Goal: Transaction & Acquisition: Purchase product/service

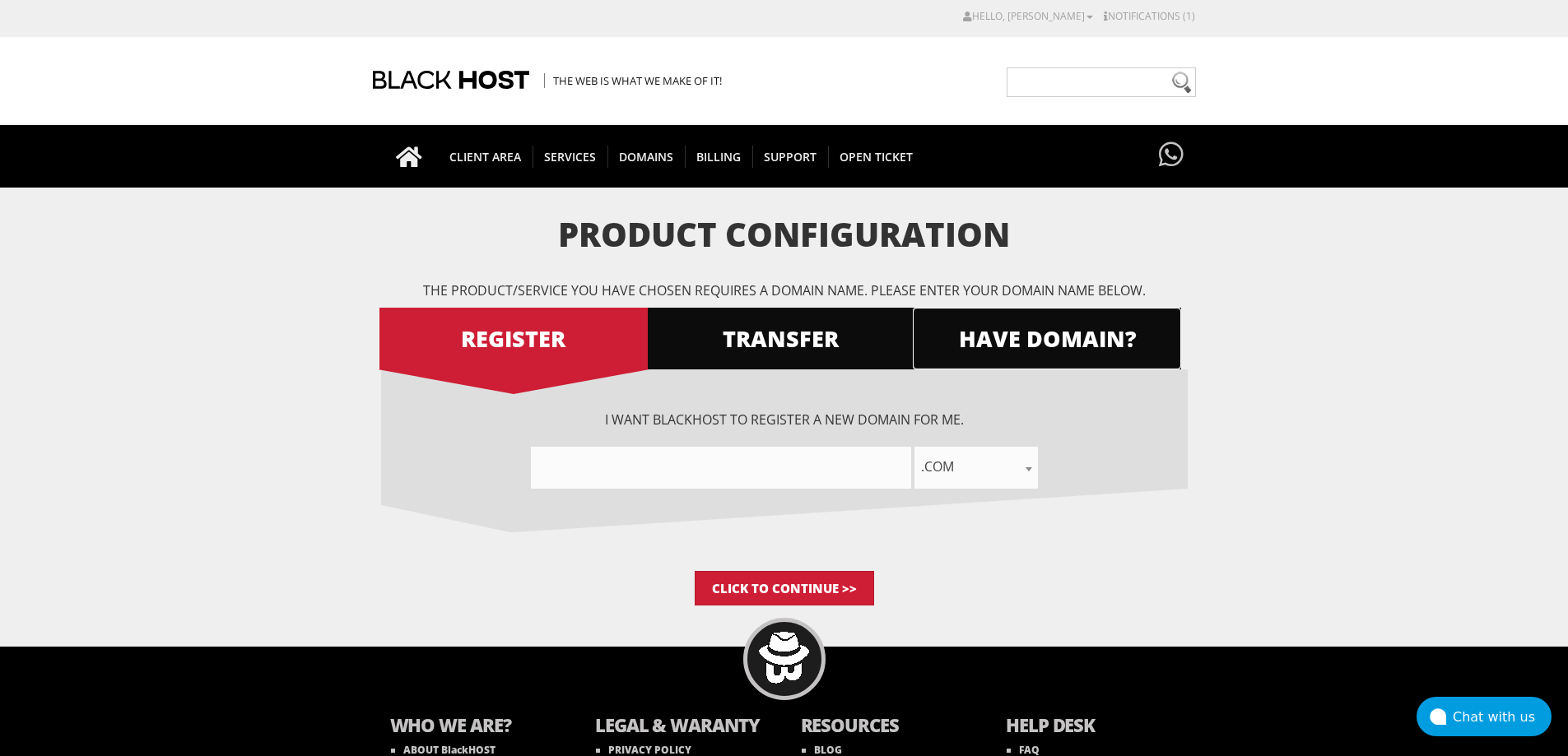
click at [1109, 338] on span "HAVE DOMAIN?" at bounding box center [1047, 338] width 268 height 28
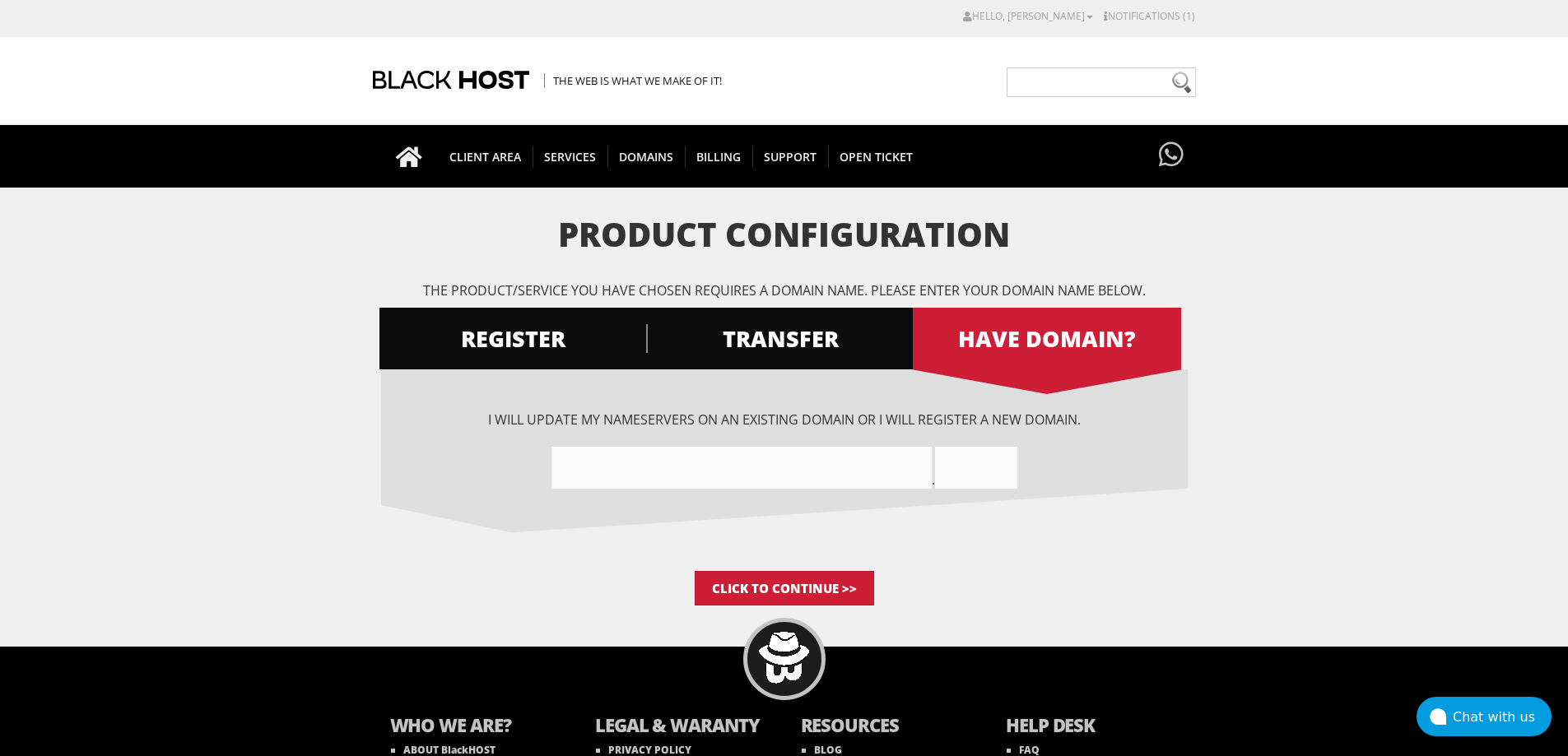
click at [741, 477] on input"] "text" at bounding box center [741, 467] width 380 height 42
paste input"] "hackmania.site"
click at [741, 481] on input"] "hackmaniasite" at bounding box center [741, 467] width 380 height 42
click at [732, 481] on input"] "hackmaniasite" at bounding box center [741, 467] width 380 height 42
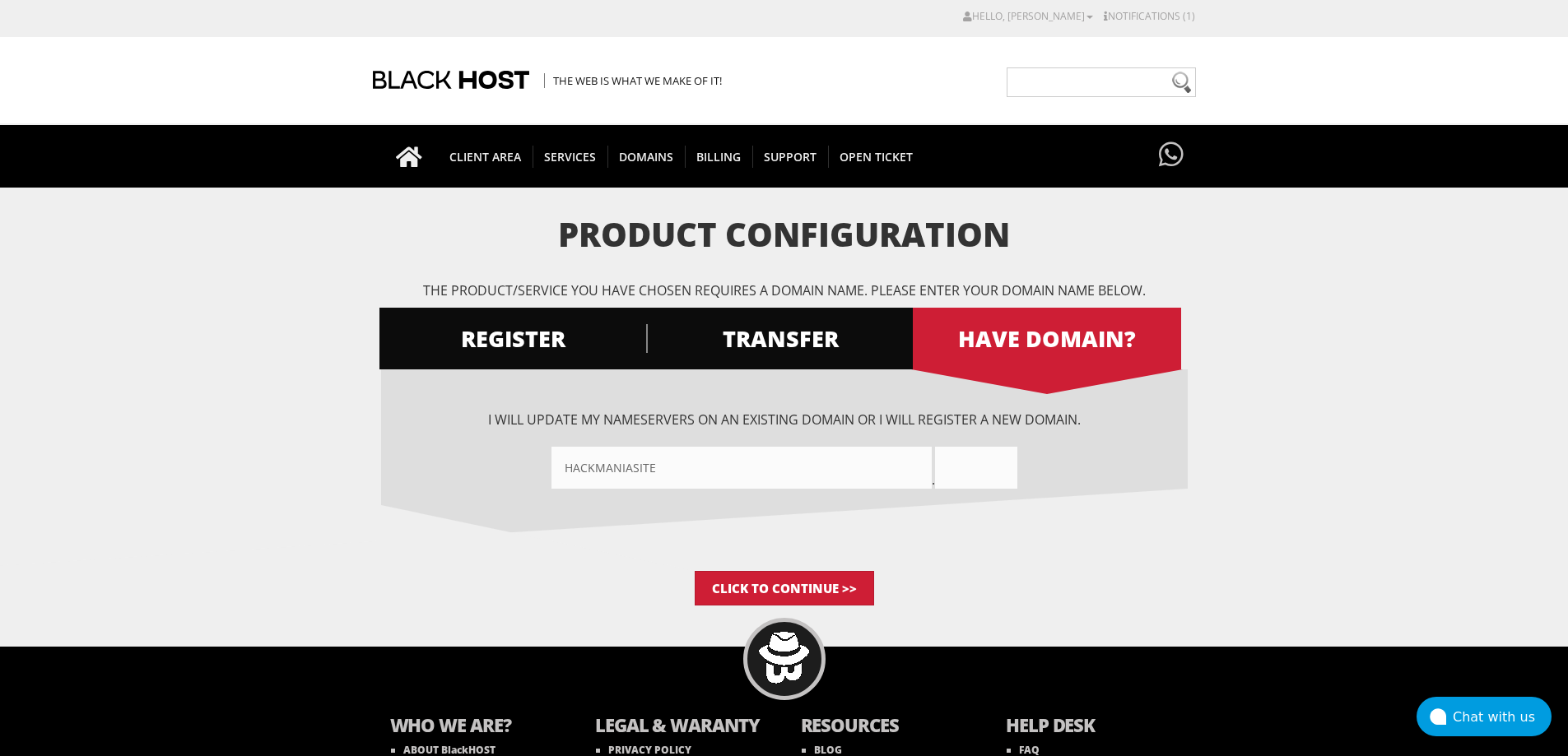
click at [662, 466] on input"] "hackmaniasite" at bounding box center [741, 467] width 380 height 42
paste input"] "text"
type input"] "hackmania"
click at [942, 466] on input "text" at bounding box center [976, 467] width 83 height 42
paste input "site"
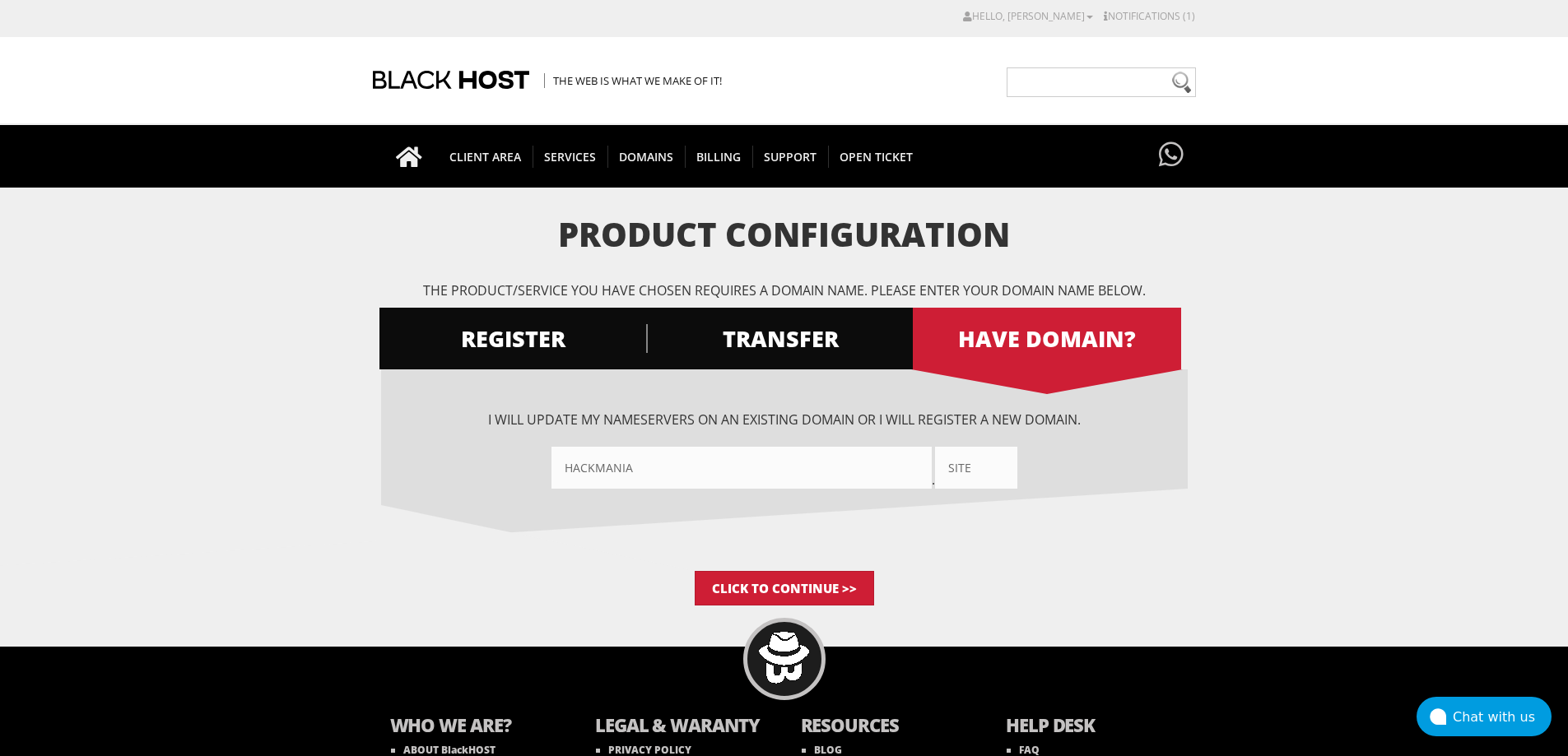
type input "site"
click at [1253, 513] on form "Product Configuration The product/service you have chosen requires a domain nam…" at bounding box center [784, 411] width 1568 height 389
click at [826, 593] on input "Click to Continue >>" at bounding box center [784, 588] width 180 height 35
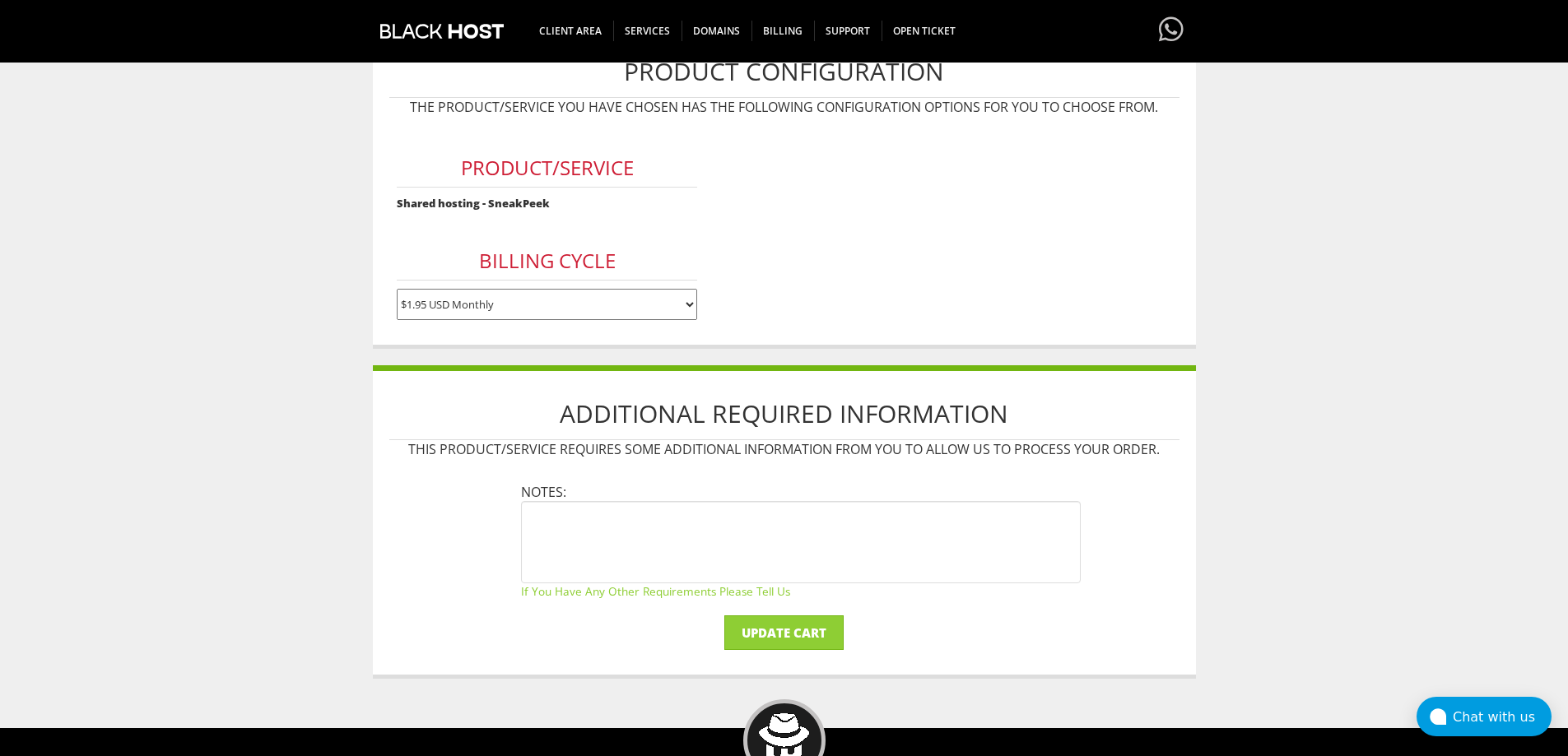
scroll to position [192, 0]
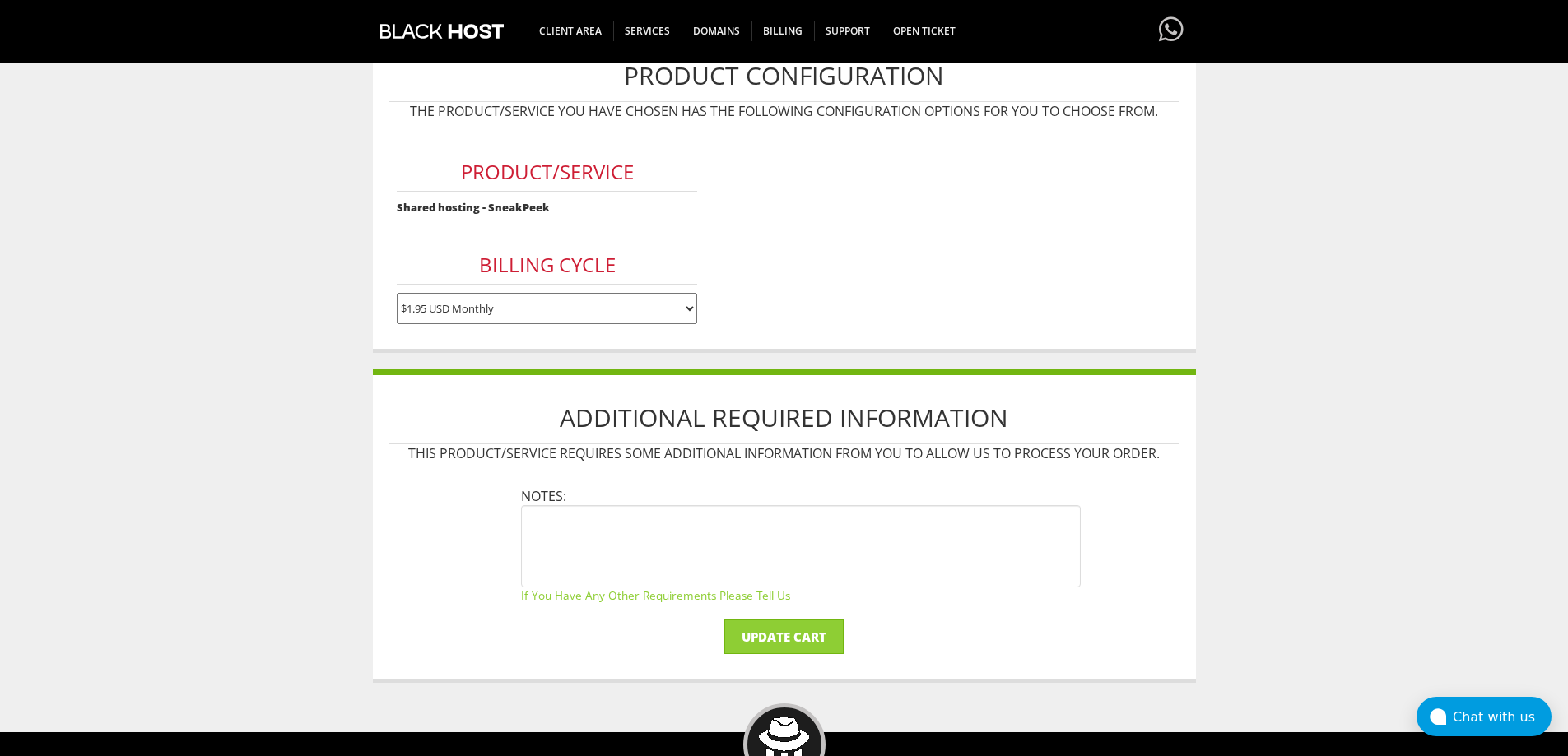
click at [643, 314] on select "$1.95 USD Monthly $17.95 USD Annually $35.90 USD Biennially" at bounding box center [547, 308] width 300 height 31
click at [1108, 306] on form "Product/Service Shared hosting - SneakPeek Billing Cycle $1.95 USD Monthly $17.…" at bounding box center [784, 230] width 790 height 204
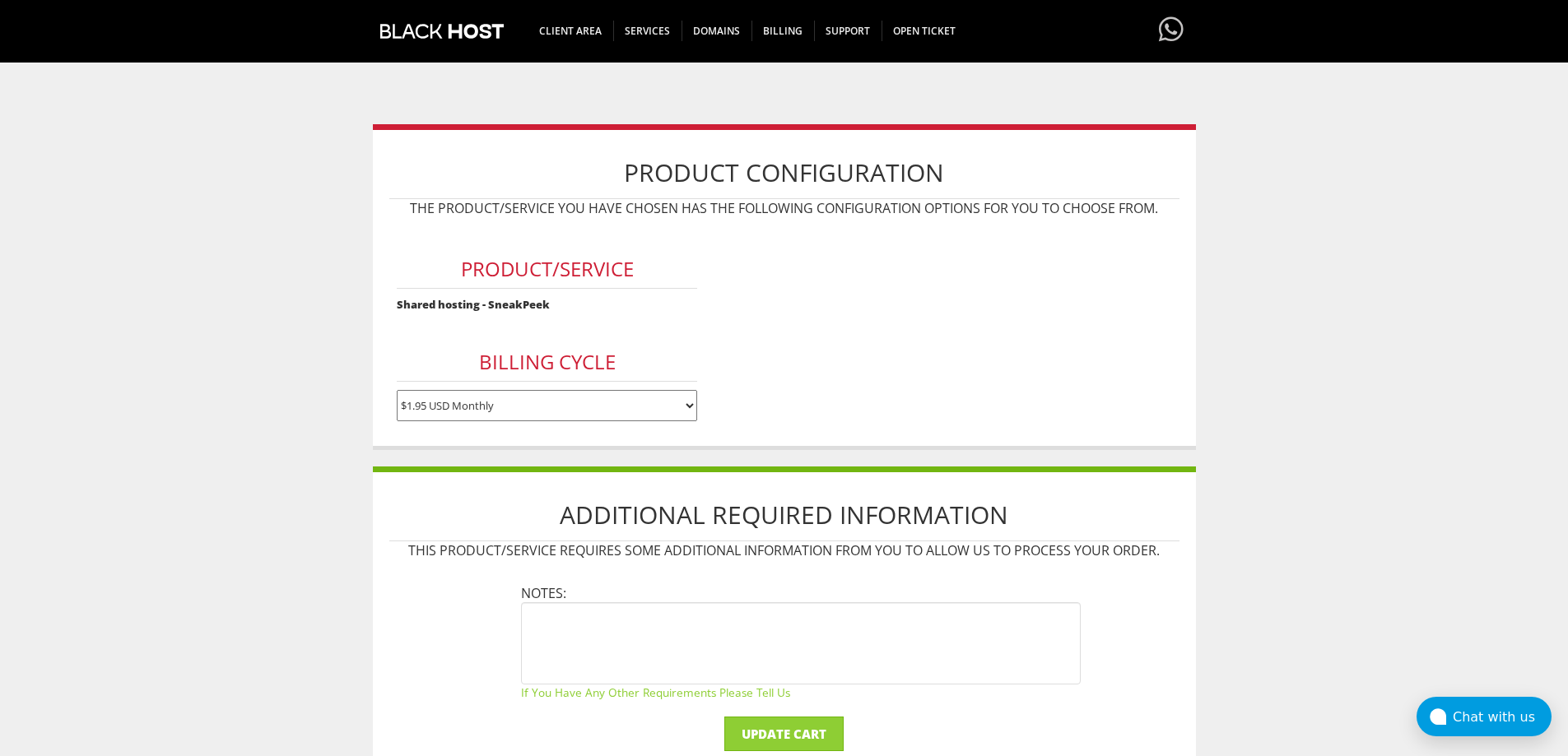
scroll to position [0, 0]
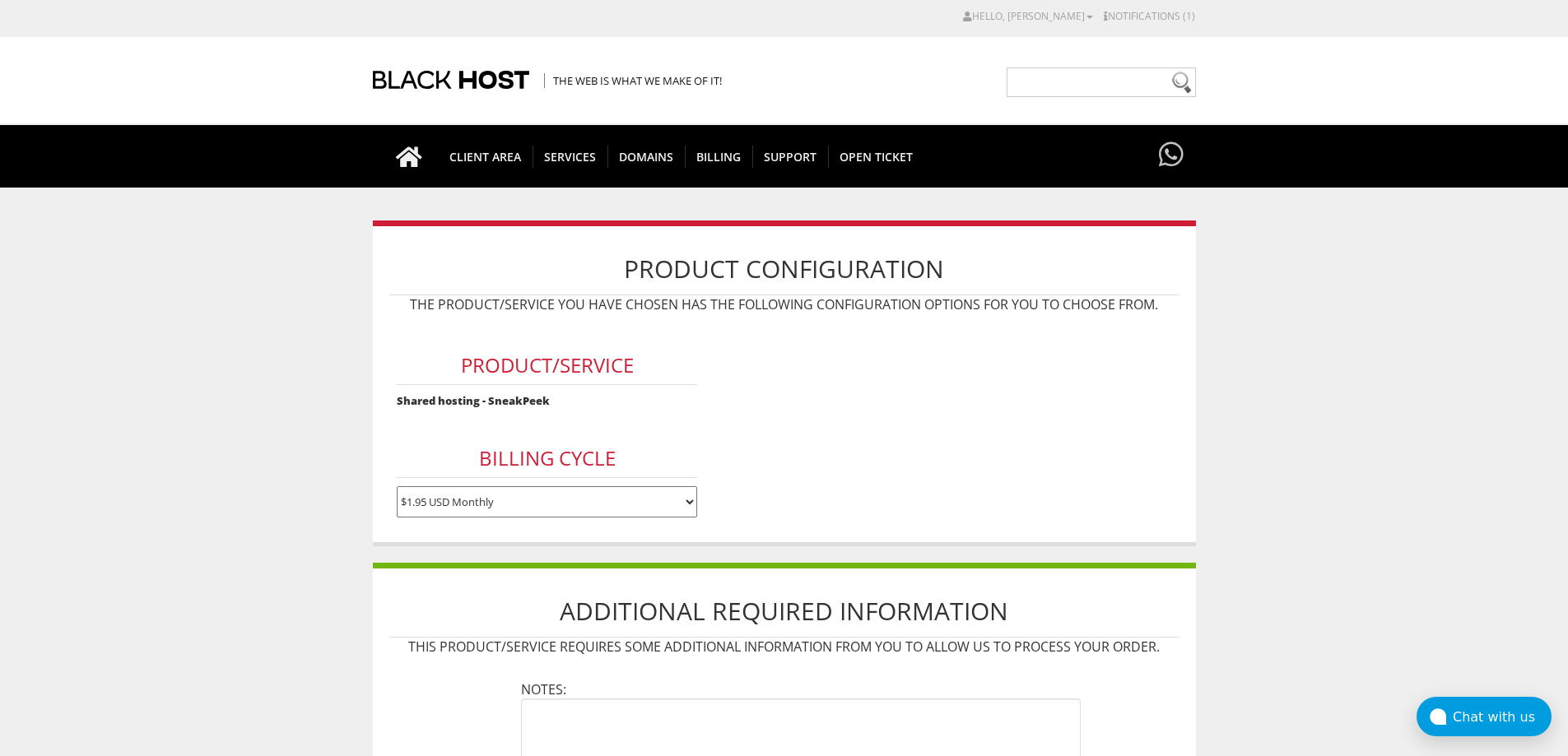
click at [1268, 445] on body "CAD CHF EUR GBP JPY MKD RUB USD Hello, John Michael Credit Card Details Contact…" at bounding box center [784, 584] width 1568 height 1152
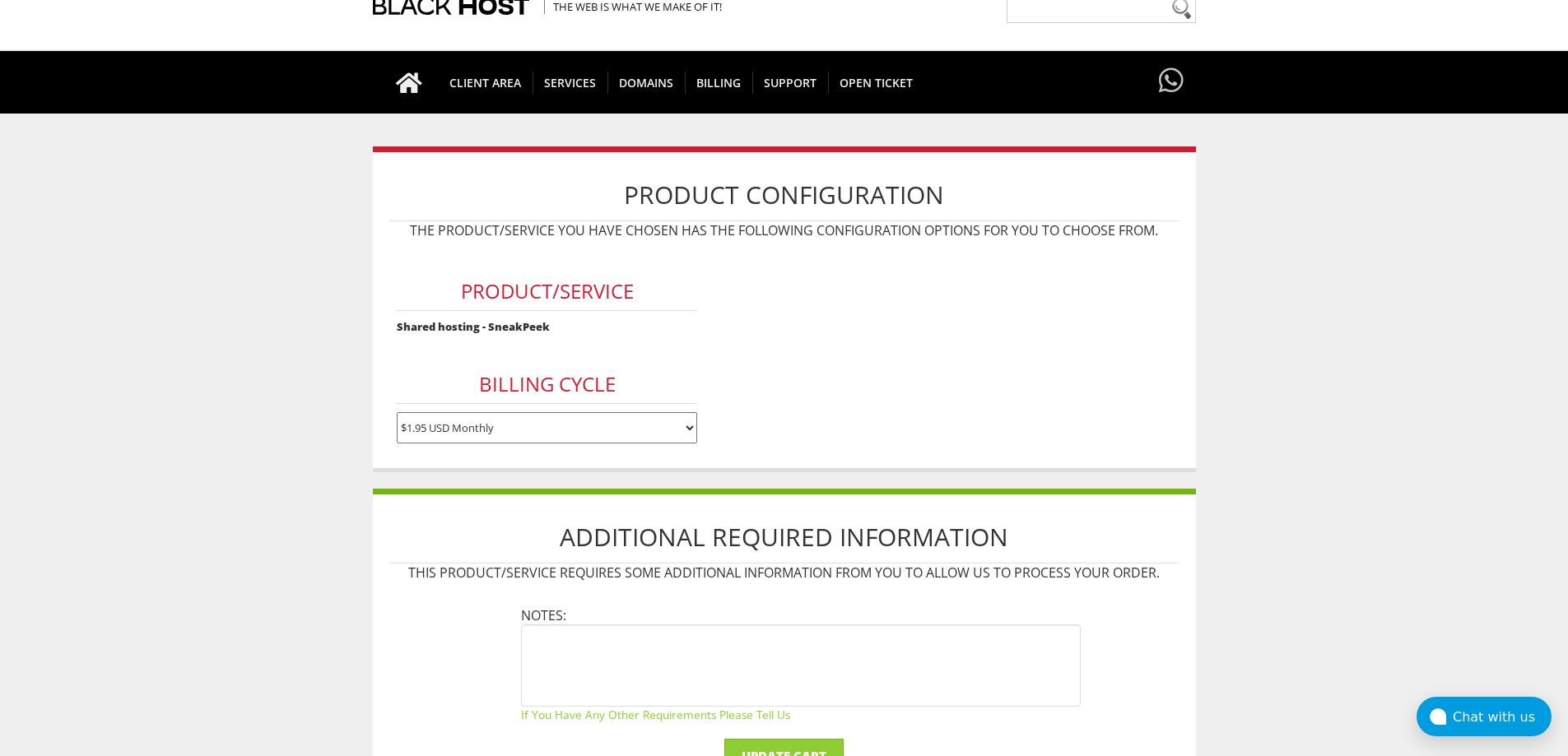
scroll to position [192, 0]
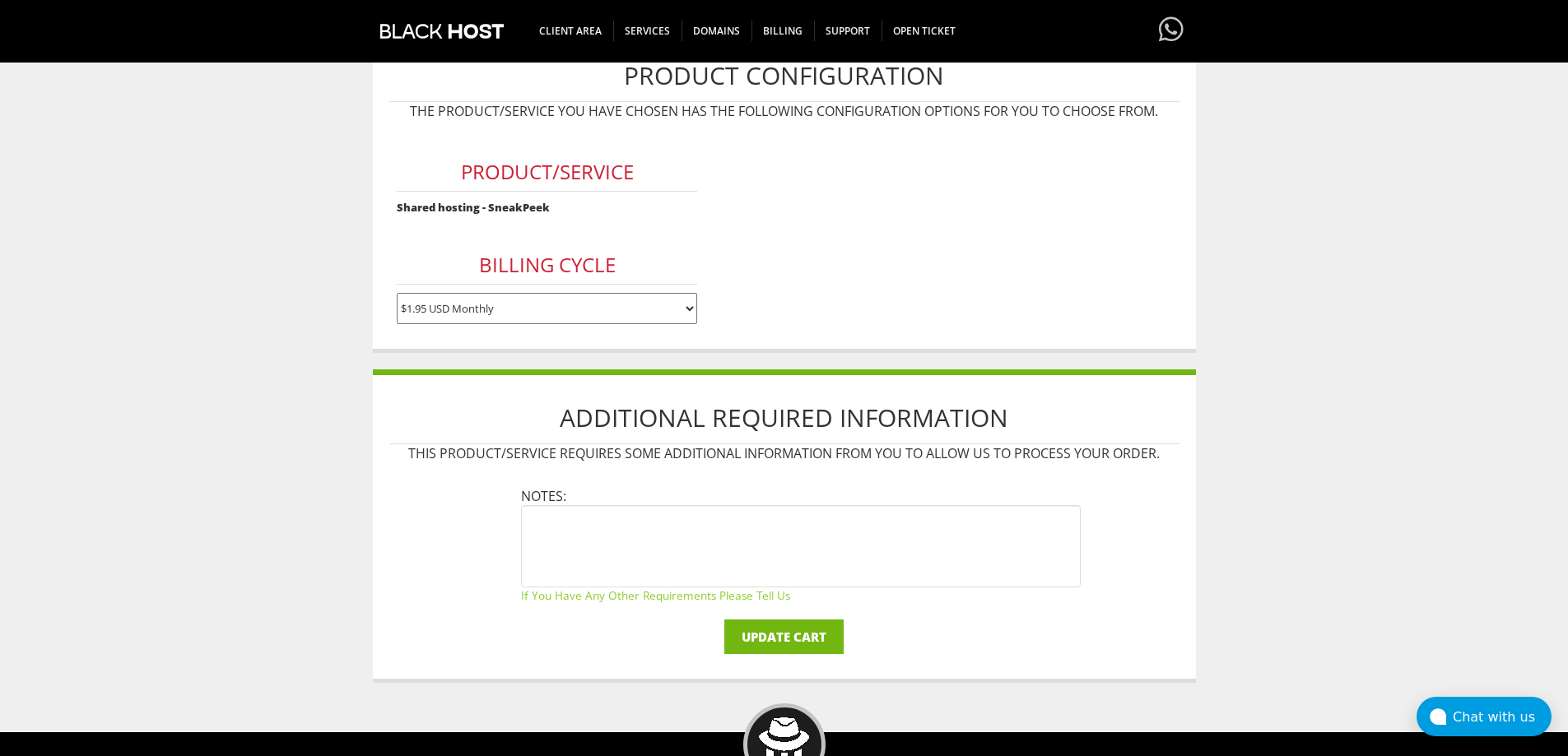
click at [823, 638] on input "Update Cart" at bounding box center [784, 636] width 119 height 35
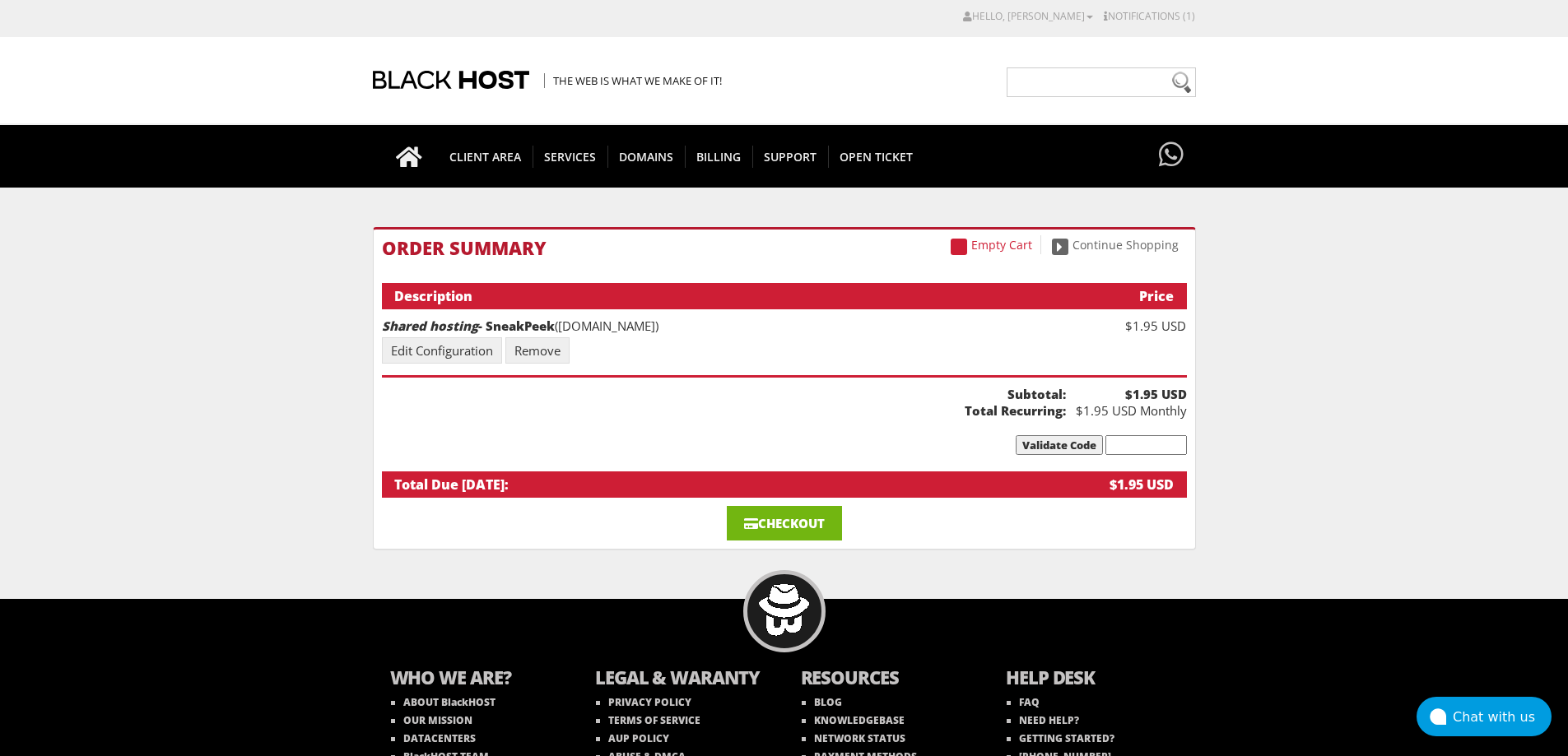
click at [818, 529] on link "Checkout" at bounding box center [785, 522] width 116 height 35
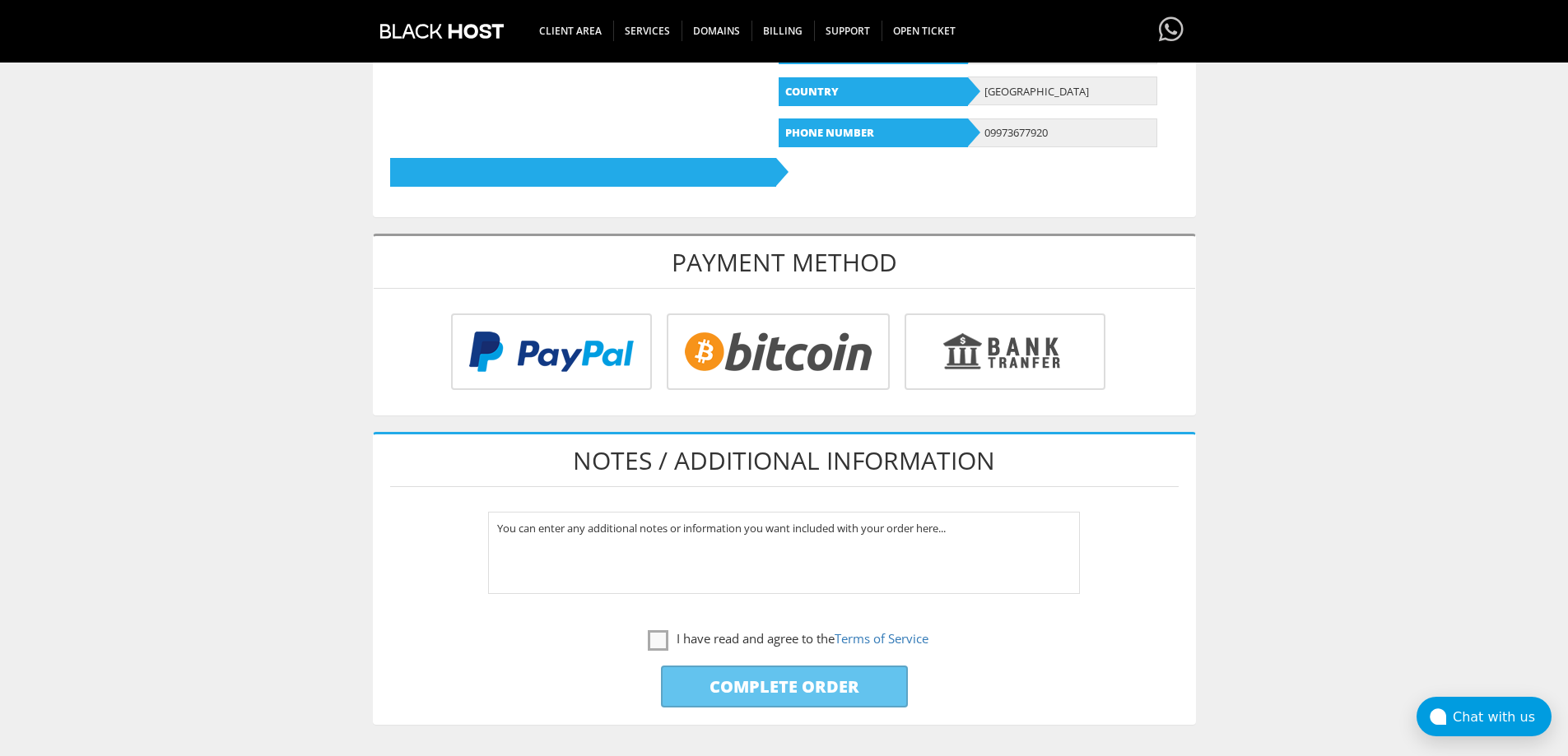
scroll to position [576, 0]
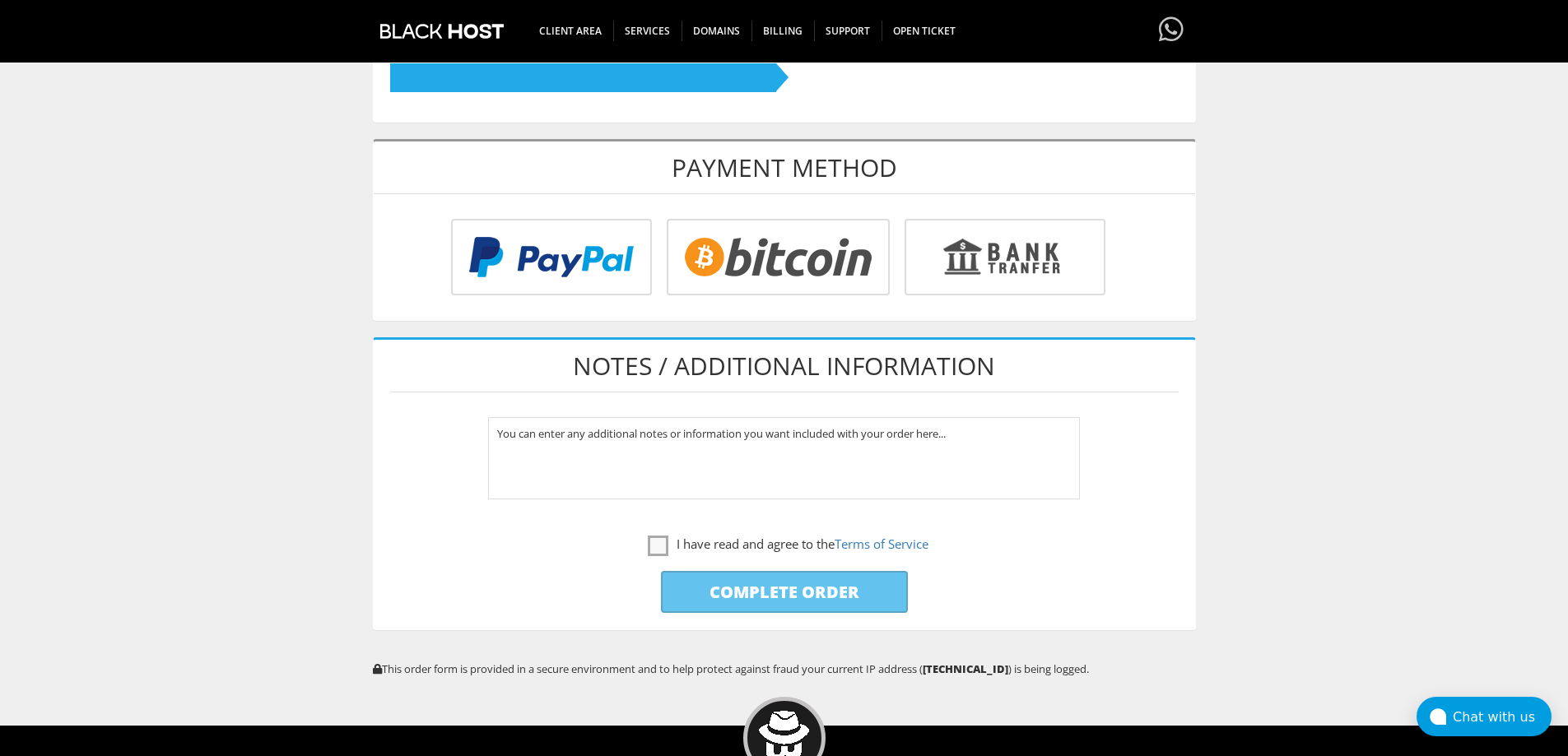
type input "ongkiirvs@gmail.com"
click at [578, 267] on input "radio" at bounding box center [549, 260] width 201 height 76
click at [652, 543] on label "I have read and agree to the Terms of Service" at bounding box center [788, 544] width 281 height 20
checkbox input "true"
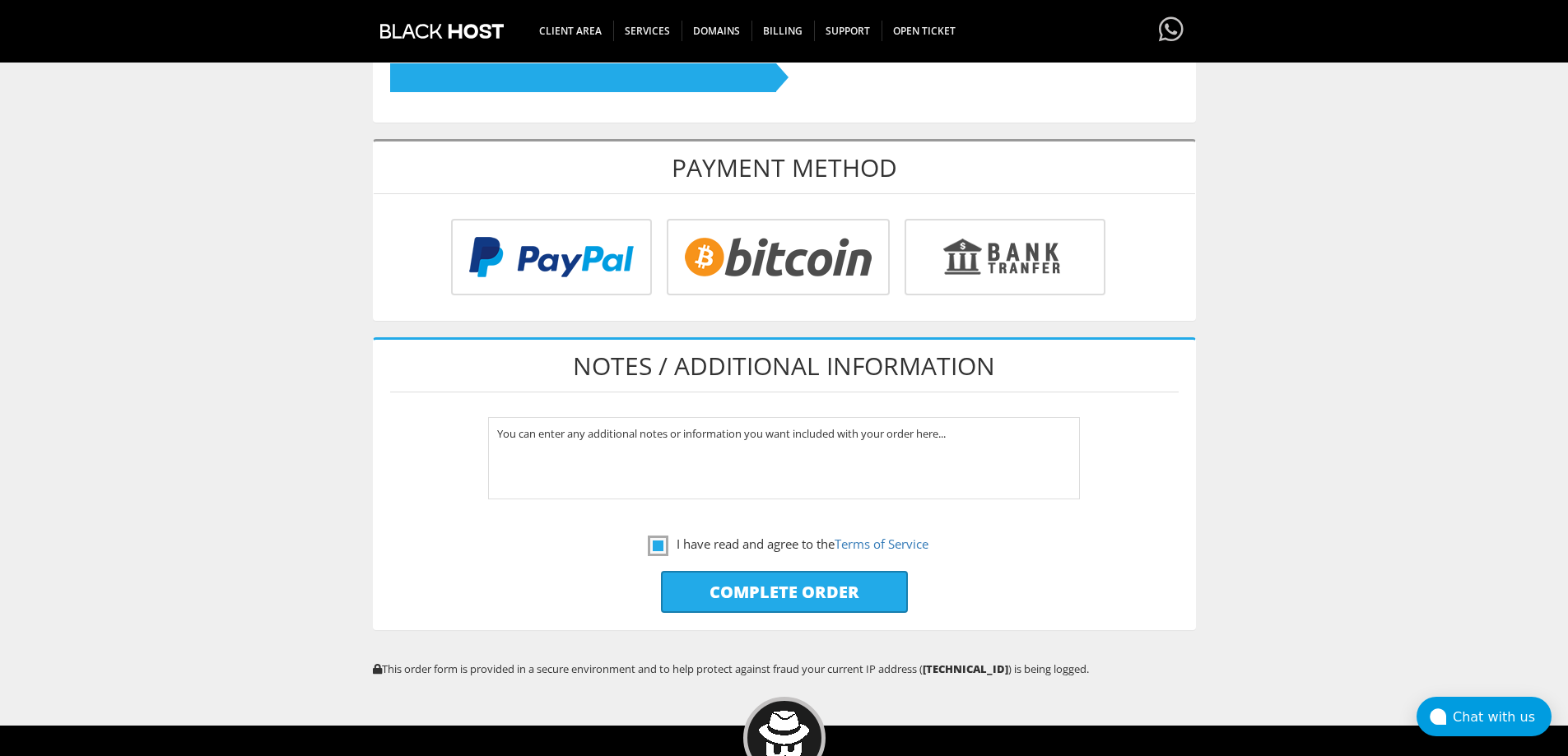
click at [518, 272] on input "radio" at bounding box center [549, 260] width 201 height 76
click at [788, 572] on input "Complete Order" at bounding box center [784, 592] width 247 height 42
type input "Please Wait..."
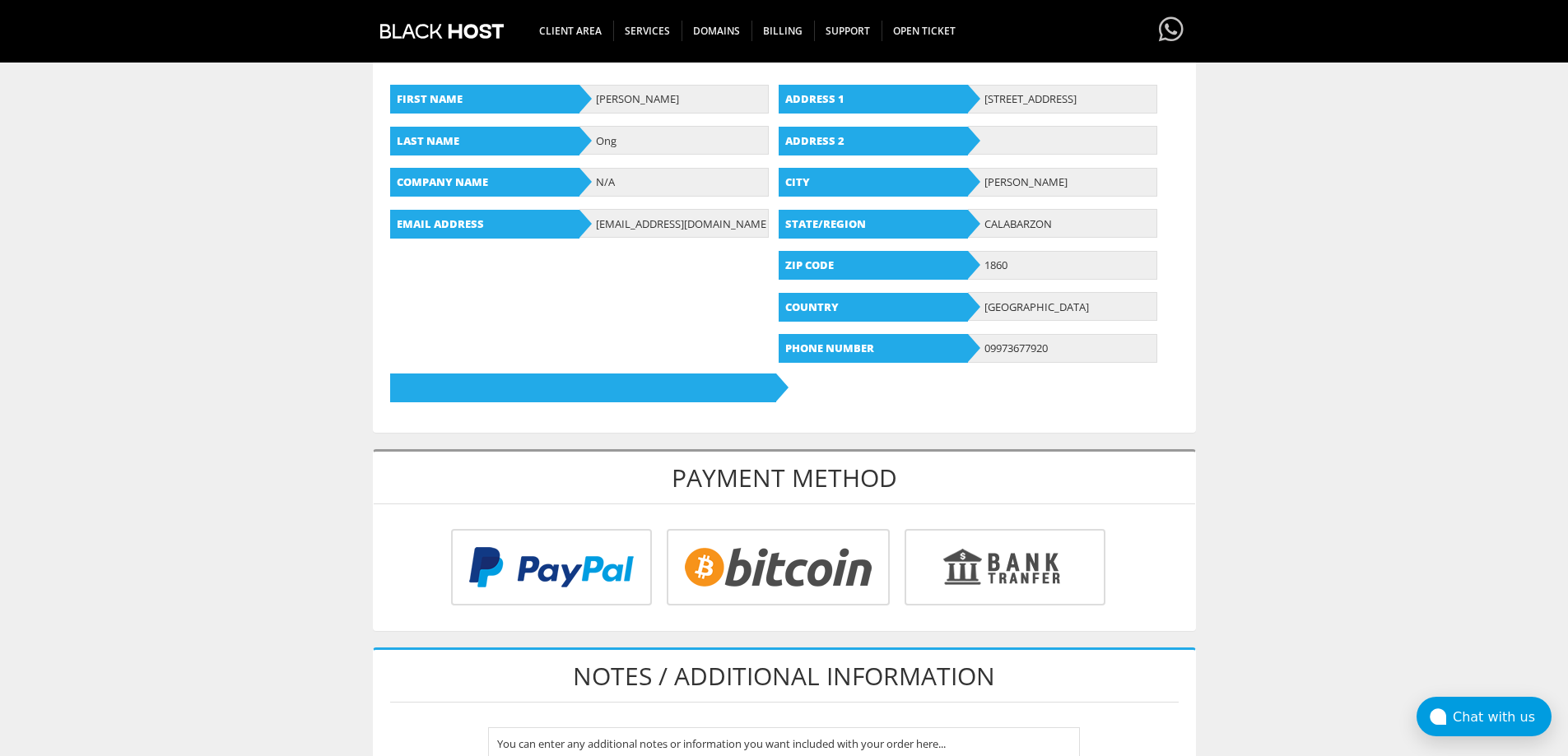
scroll to position [384, 0]
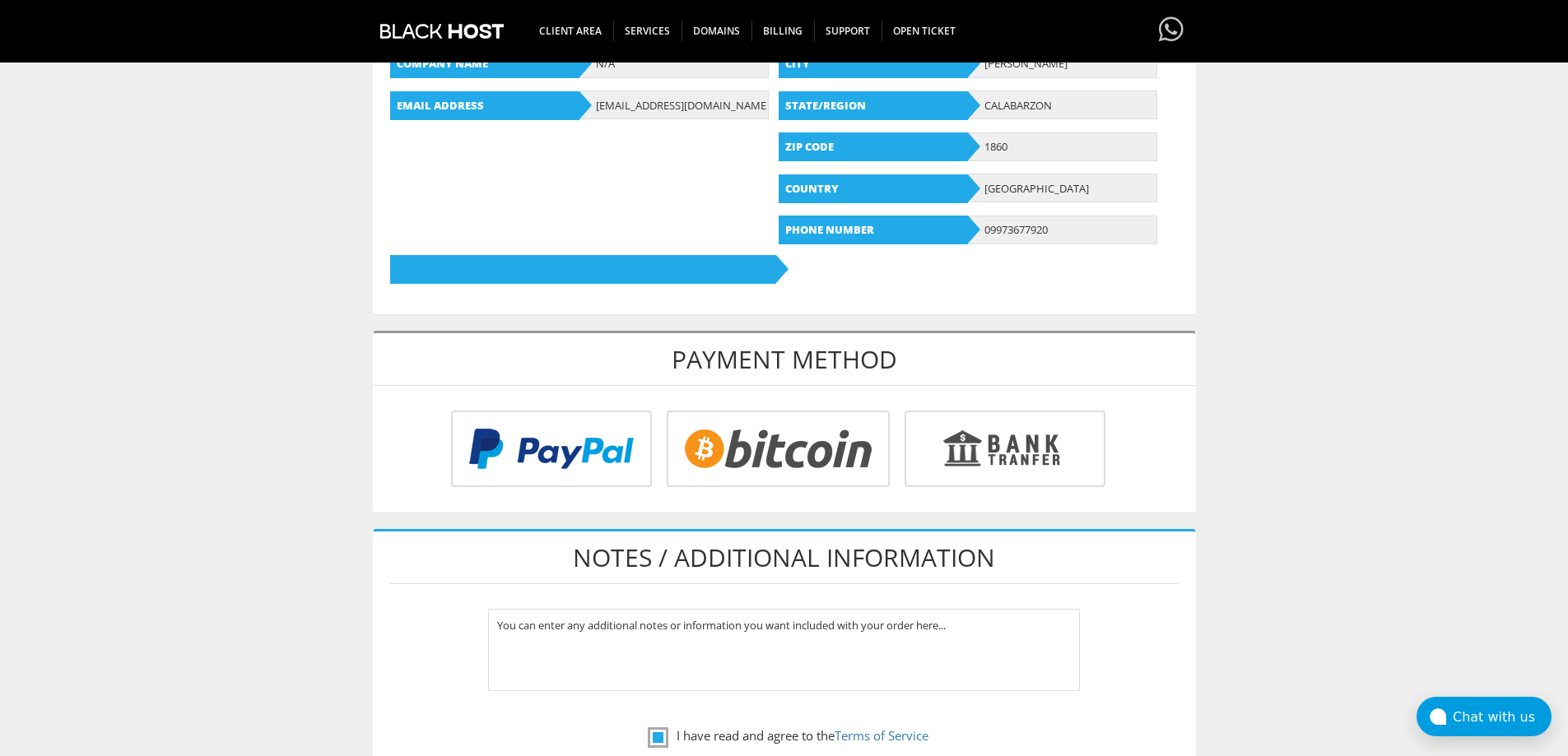
click at [586, 459] on input "radio" at bounding box center [549, 452] width 201 height 76
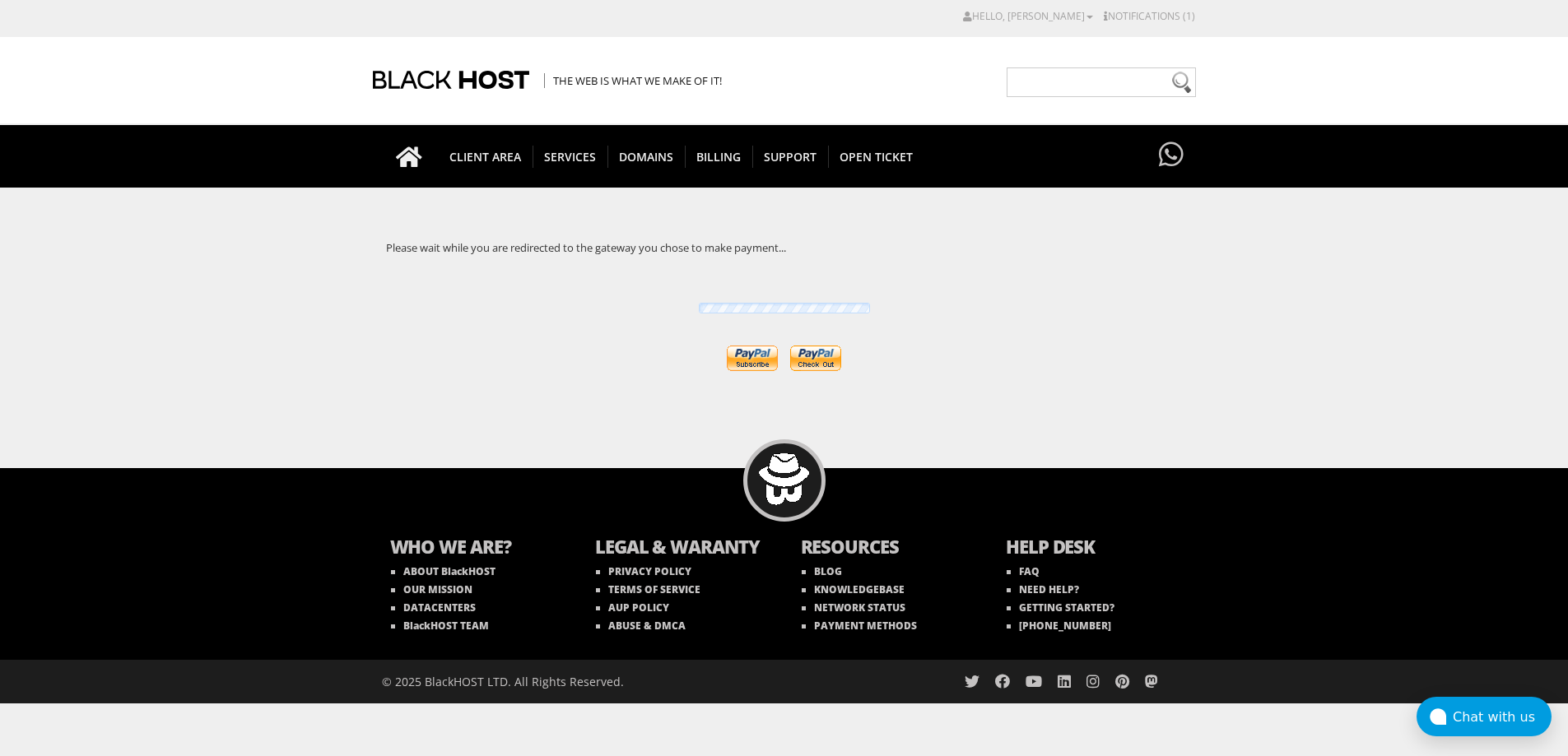
click at [822, 363] on input "image" at bounding box center [815, 358] width 51 height 26
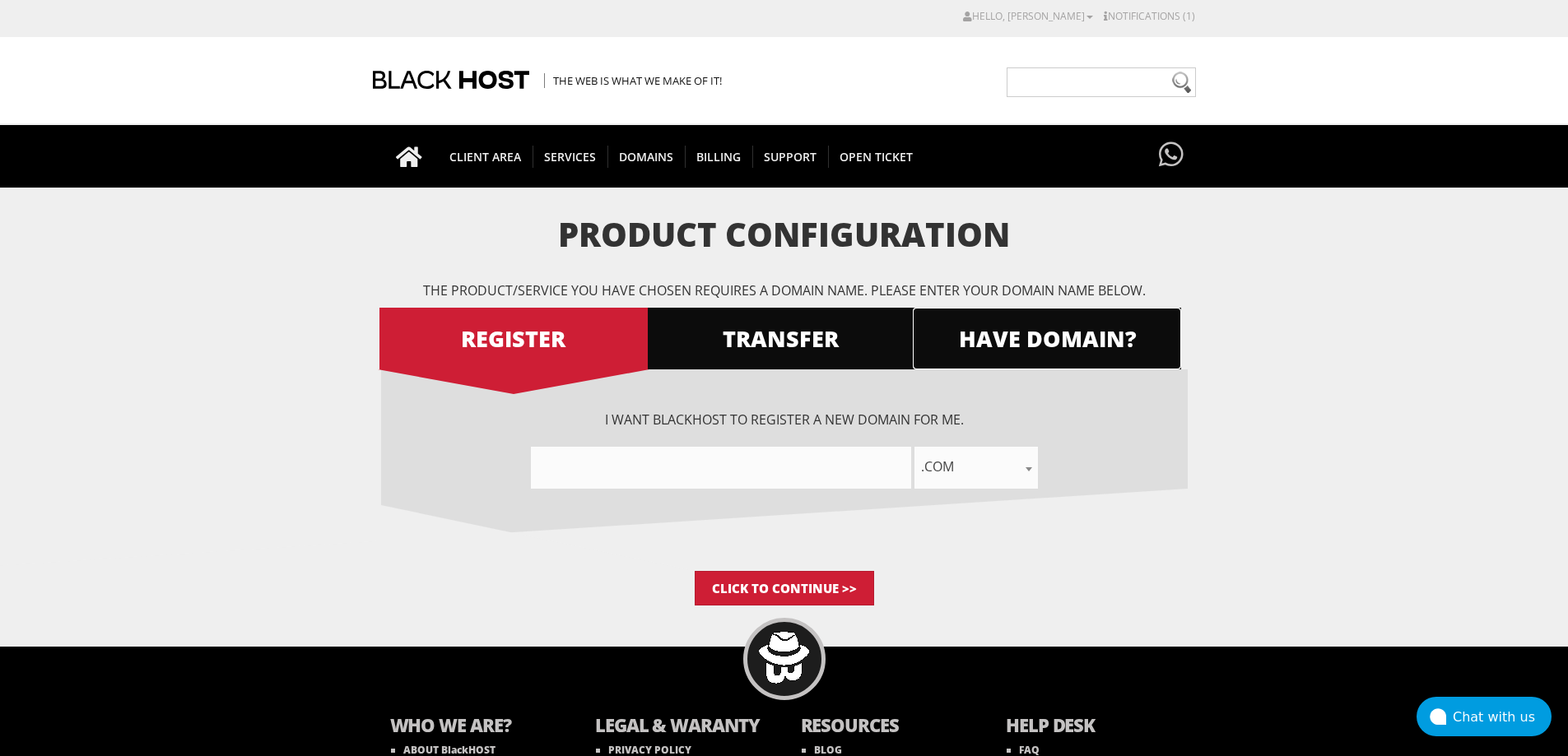
click at [1050, 359] on link "HAVE DOMAIN?" at bounding box center [1047, 338] width 268 height 61
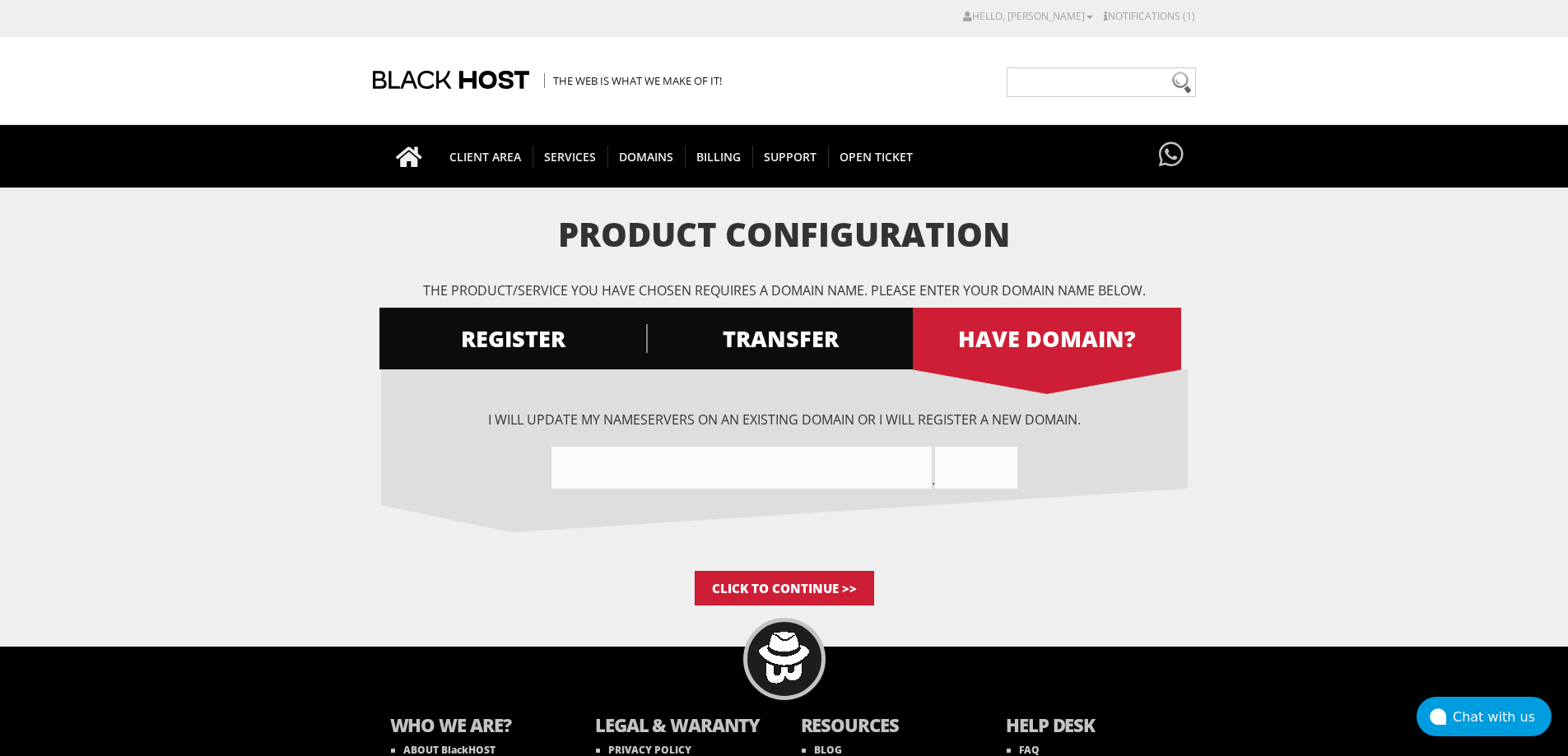
click at [660, 473] on input"] "text" at bounding box center [741, 467] width 380 height 42
paste input"] "[DOMAIN_NAME]"
drag, startPoint x: 690, startPoint y: 473, endPoint x: 893, endPoint y: 496, distance: 204.3
click at [831, 483] on input"] "deutschland-cheatssite" at bounding box center [741, 467] width 380 height 42
type input"] "deutschland-cheats"
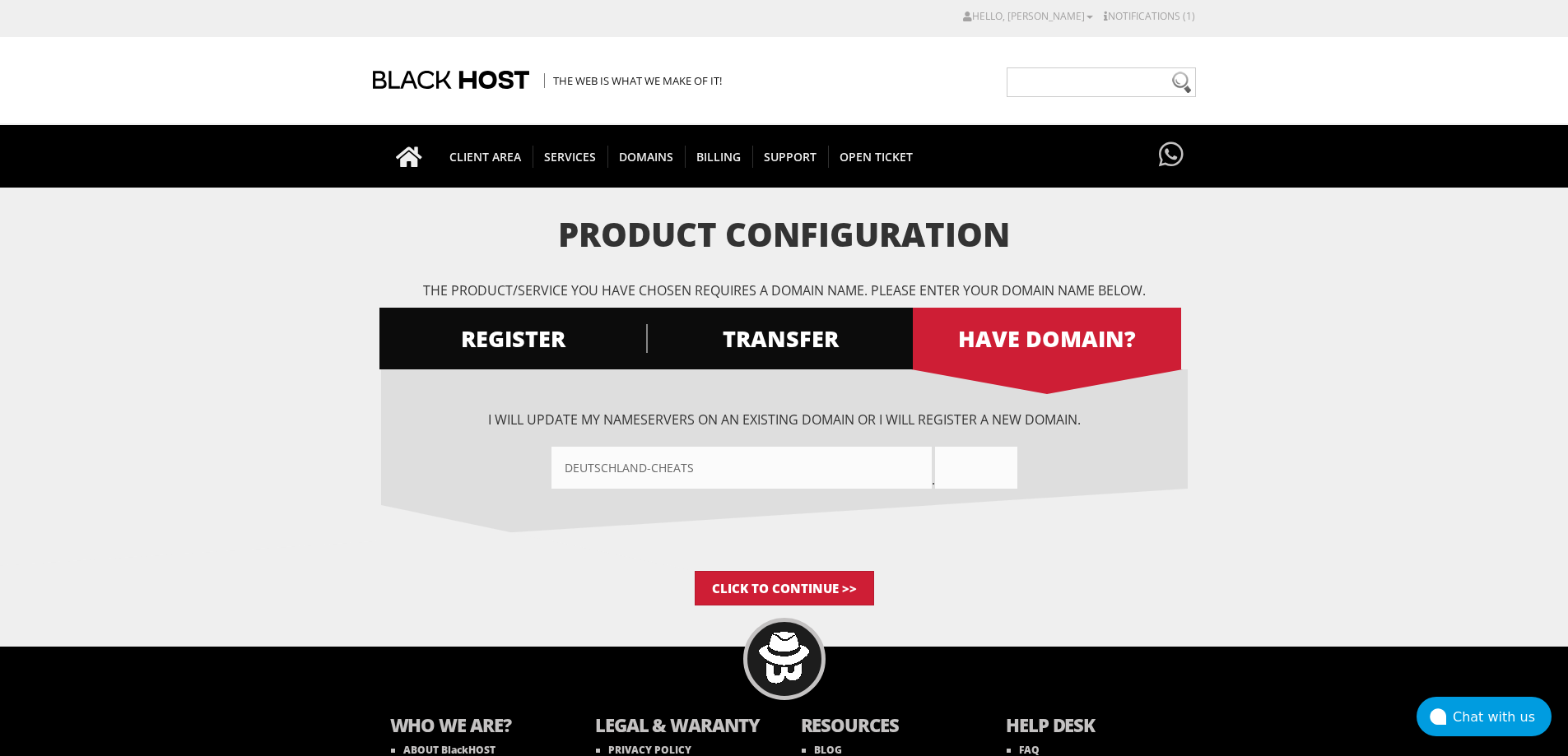
click at [984, 482] on input "text" at bounding box center [976, 467] width 83 height 42
paste input "site"
type input "site"
click at [832, 593] on input "Click to Continue >>" at bounding box center [784, 588] width 180 height 35
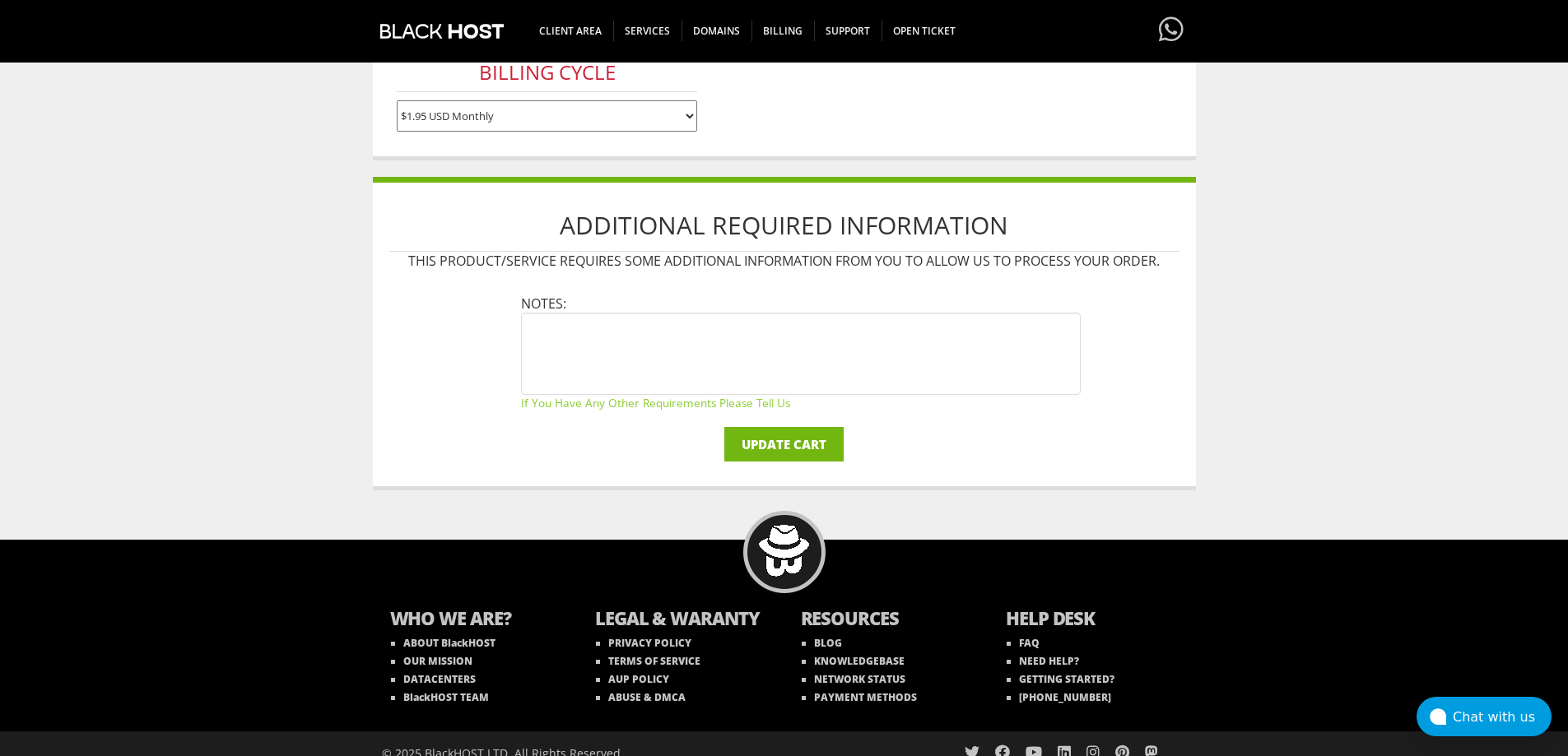
click at [819, 442] on input "Update Cart" at bounding box center [784, 444] width 119 height 35
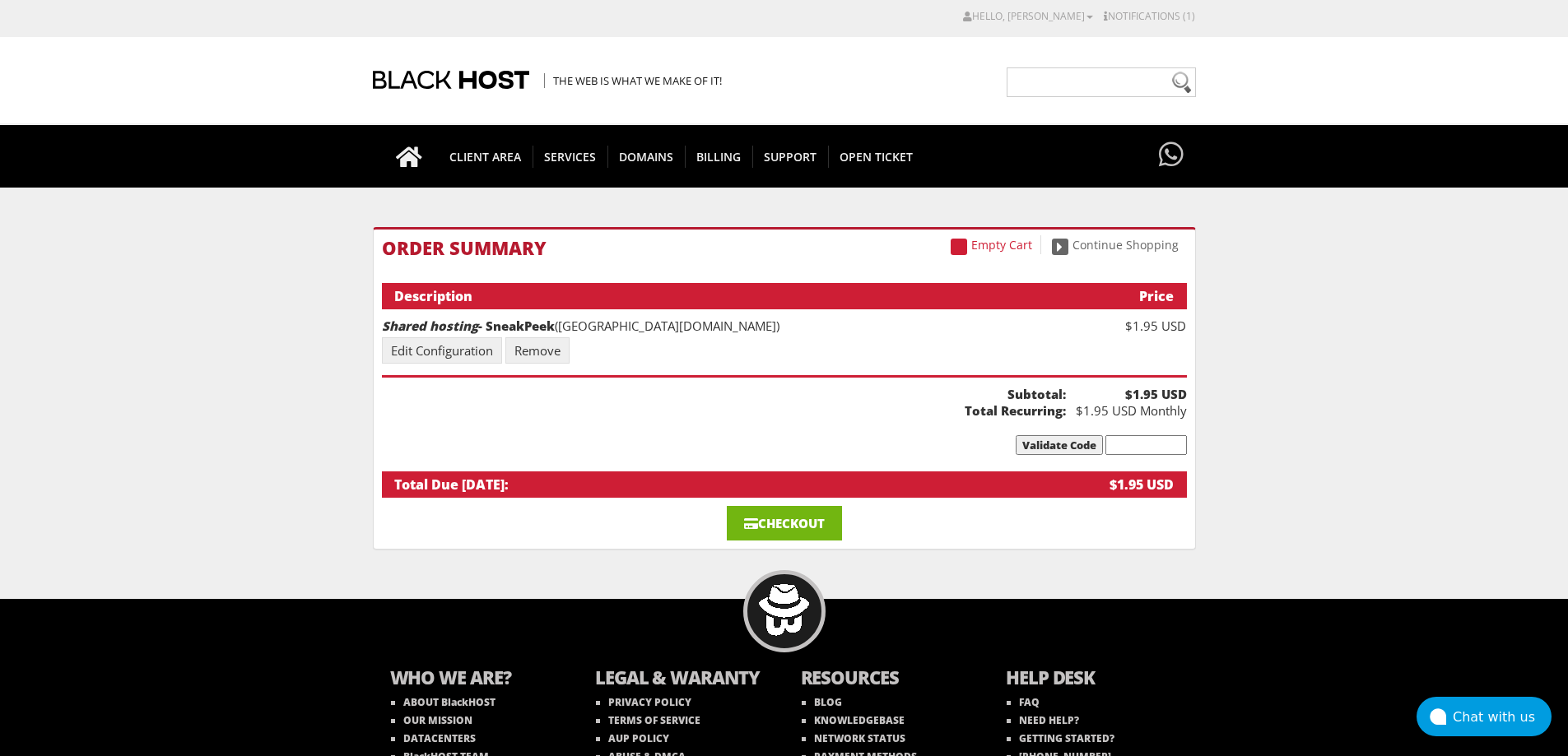
click at [796, 529] on link "Checkout" at bounding box center [785, 522] width 116 height 35
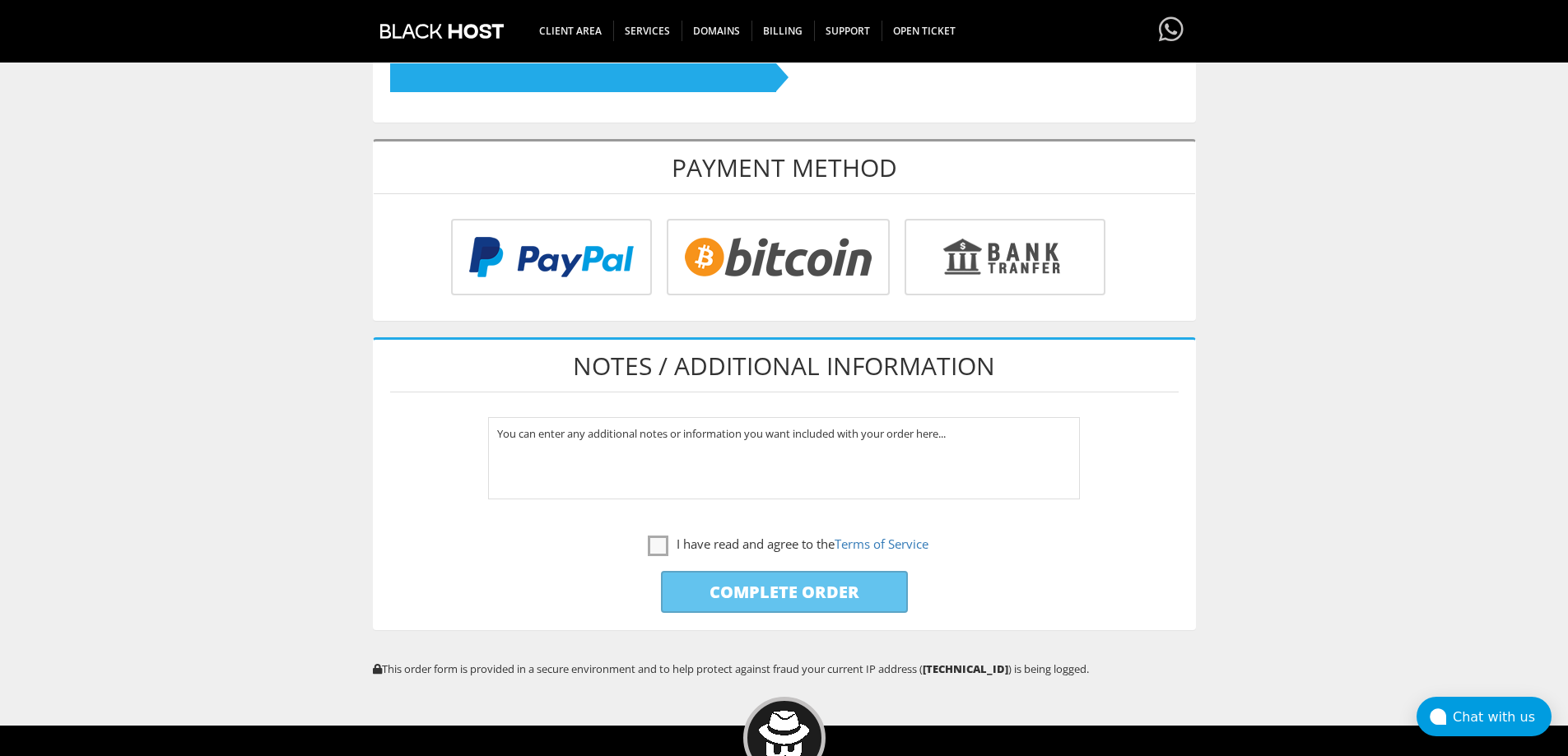
type input "[EMAIL_ADDRESS][DOMAIN_NAME]"
drag, startPoint x: 580, startPoint y: 260, endPoint x: 646, endPoint y: 383, distance: 139.6
click at [579, 260] on input "radio" at bounding box center [549, 260] width 201 height 76
click at [711, 537] on label "I have read and agree to the Terms of Service" at bounding box center [788, 544] width 281 height 20
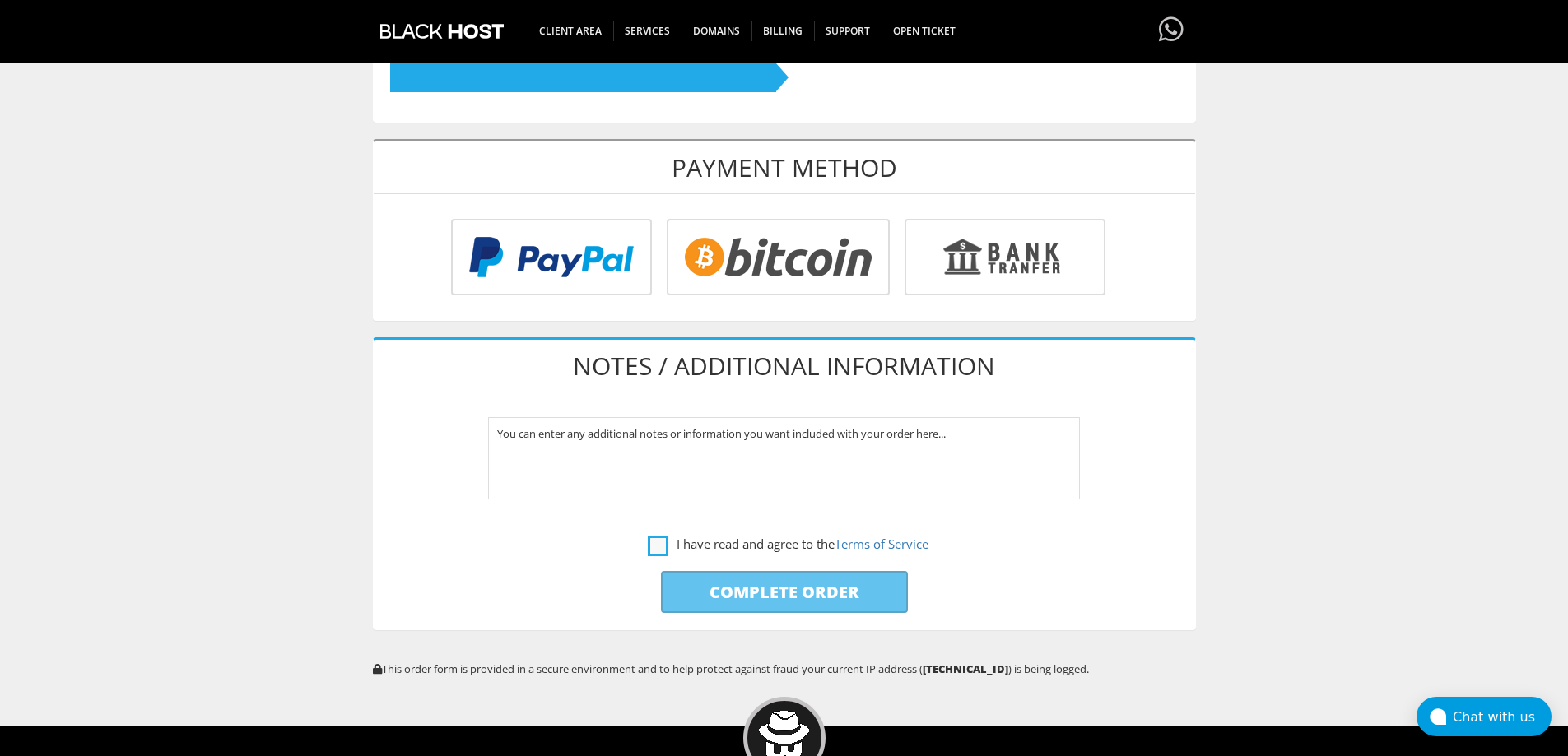
checkbox input "true"
click at [738, 593] on input "Complete Order" at bounding box center [784, 592] width 247 height 42
type input "Please Wait..."
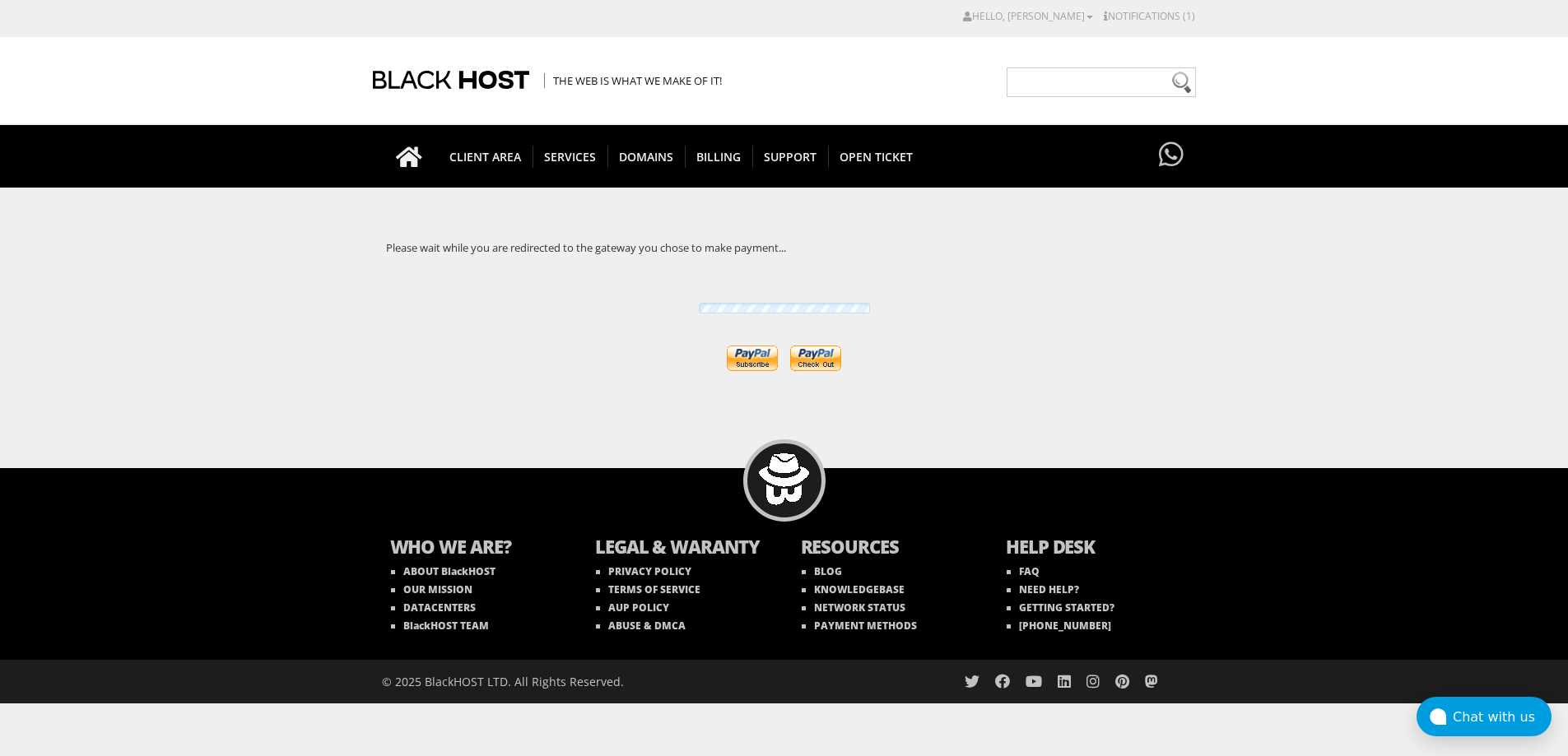
click at [827, 358] on input "image" at bounding box center [815, 358] width 51 height 26
